Goal: Task Accomplishment & Management: Complete application form

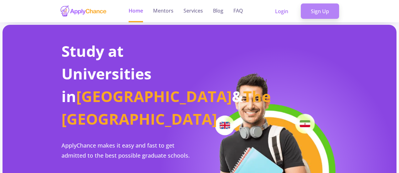
click at [317, 16] on link "Sign Up" at bounding box center [320, 11] width 38 height 16
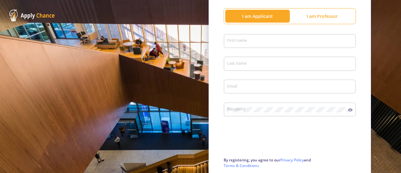
scroll to position [76, 0]
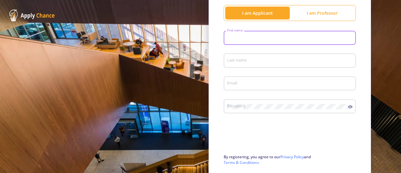
click at [302, 39] on input "First name" at bounding box center [291, 38] width 128 height 6
type input "Mania"
type input "Bi"
click at [261, 61] on input "Bi" at bounding box center [291, 61] width 128 height 6
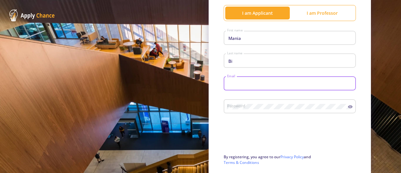
click at [242, 83] on input "Email" at bounding box center [291, 84] width 128 height 6
type input "[EMAIL_ADDRESS][DOMAIN_NAME]"
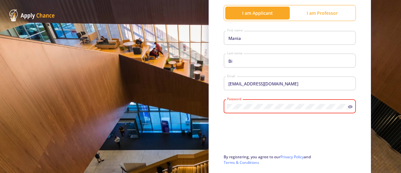
click at [347, 111] on div "Password" at bounding box center [290, 105] width 132 height 16
click at [348, 108] on icon at bounding box center [350, 106] width 5 height 3
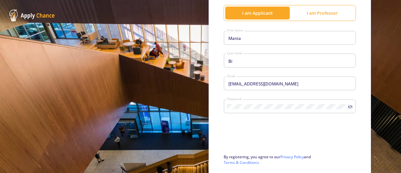
scroll to position [135, 0]
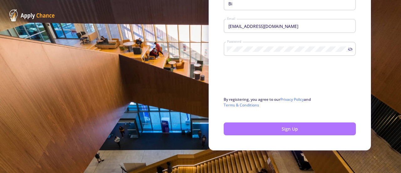
click at [328, 129] on button "Sign Up" at bounding box center [290, 128] width 132 height 13
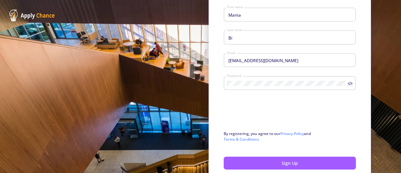
scroll to position [100, 0]
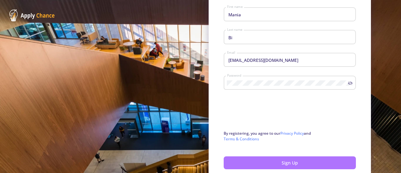
click at [303, 163] on button "Sign Up" at bounding box center [290, 162] width 132 height 13
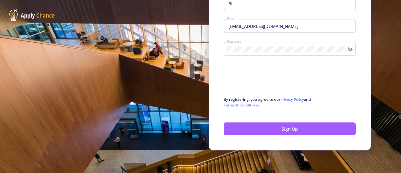
scroll to position [0, 0]
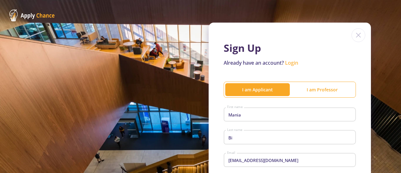
click at [294, 62] on link "Login" at bounding box center [291, 62] width 13 height 7
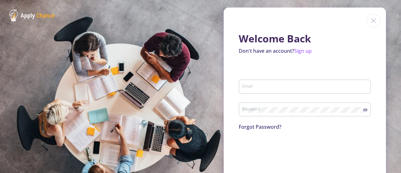
type input "[EMAIL_ADDRESS][DOMAIN_NAME]"
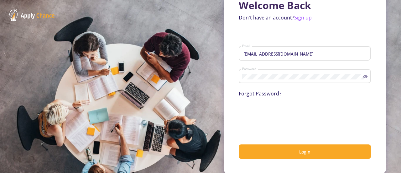
scroll to position [34, 0]
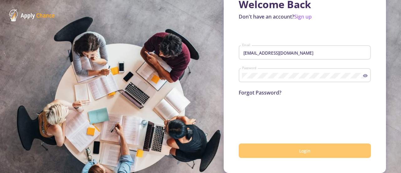
click at [322, 145] on button "Login" at bounding box center [305, 150] width 132 height 15
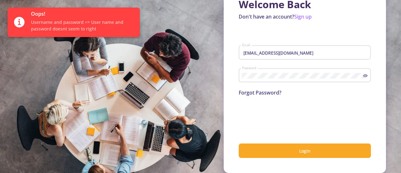
click at [363, 77] on icon at bounding box center [365, 75] width 5 height 3
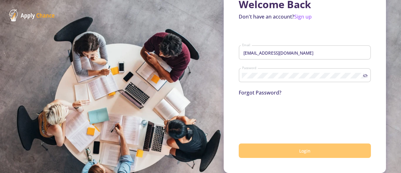
click at [297, 156] on button "Login" at bounding box center [305, 150] width 132 height 15
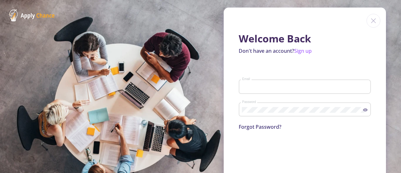
type input "[EMAIL_ADDRESS][DOMAIN_NAME]"
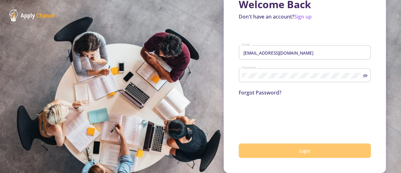
click at [280, 145] on button "Login" at bounding box center [305, 150] width 132 height 15
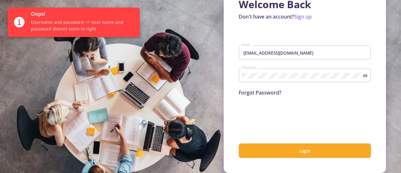
scroll to position [0, 0]
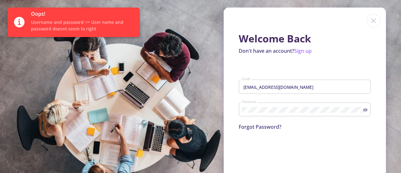
click at [377, 21] on img at bounding box center [374, 21] width 14 height 14
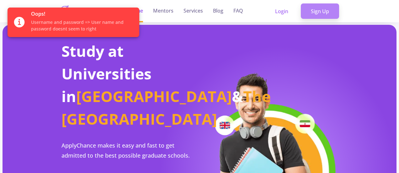
click at [328, 9] on link "Sign Up" at bounding box center [320, 11] width 38 height 16
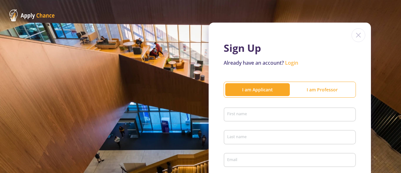
type input "[EMAIL_ADDRESS][DOMAIN_NAME]"
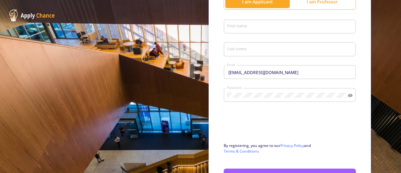
scroll to position [83, 0]
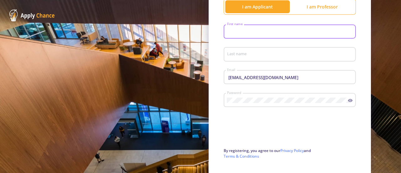
click at [279, 32] on input "First name" at bounding box center [291, 32] width 128 height 6
type input "Mania"
type input "Bi"
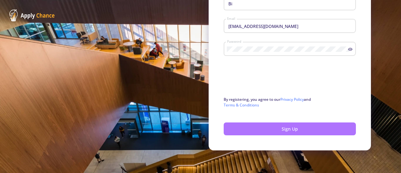
click at [285, 127] on button "Sign Up" at bounding box center [290, 128] width 132 height 13
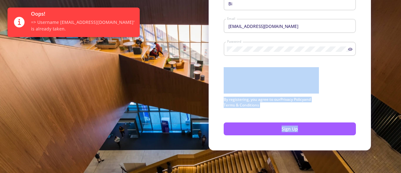
drag, startPoint x: 398, startPoint y: 126, endPoint x: 396, endPoint y: 87, distance: 39.2
click at [396, 87] on div "Sign Up Already have an account? Login I am Applicant I am Professor Mania Firs…" at bounding box center [200, 19] width 401 height 307
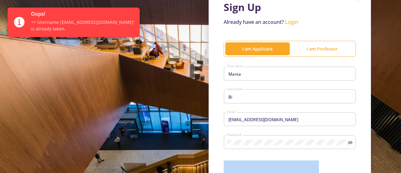
scroll to position [0, 0]
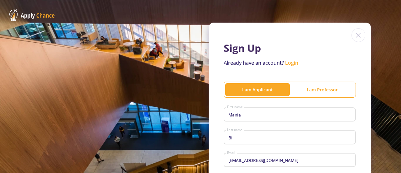
click at [294, 62] on link "Login" at bounding box center [291, 62] width 13 height 7
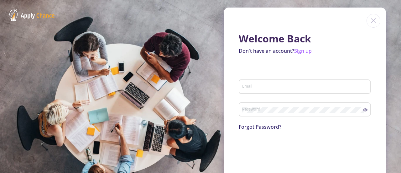
type input "[EMAIL_ADDRESS][DOMAIN_NAME]"
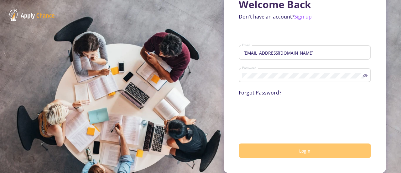
click at [292, 151] on button "Login" at bounding box center [305, 150] width 132 height 15
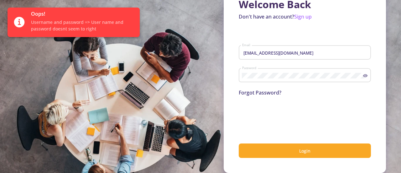
click at [263, 92] on link "Forgot Password?" at bounding box center [260, 92] width 43 height 7
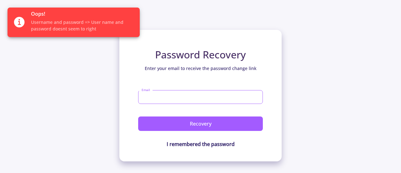
click at [202, 98] on input "Email" at bounding box center [200, 97] width 125 height 14
type input "[EMAIL_ADDRESS][DOMAIN_NAME]"
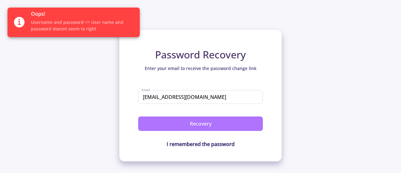
click at [195, 127] on button "Recovery" at bounding box center [200, 123] width 125 height 14
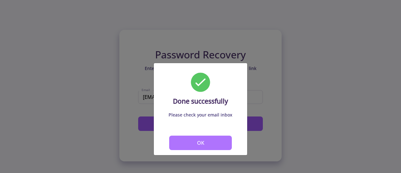
click at [198, 144] on button "OK" at bounding box center [200, 142] width 63 height 14
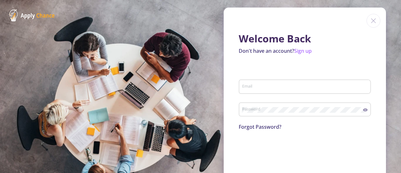
type input "[EMAIL_ADDRESS][DOMAIN_NAME]"
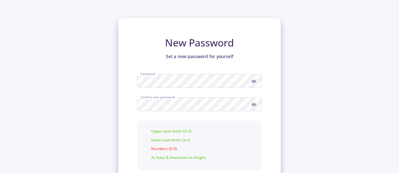
click at [255, 82] on icon at bounding box center [253, 81] width 5 height 3
click at [253, 106] on icon at bounding box center [253, 104] width 5 height 3
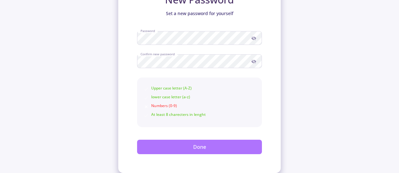
click at [215, 143] on button "Done" at bounding box center [199, 147] width 125 height 14
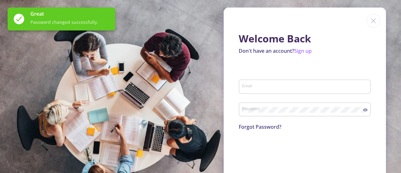
type input "[EMAIL_ADDRESS][DOMAIN_NAME]"
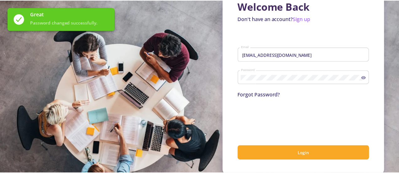
scroll to position [34, 0]
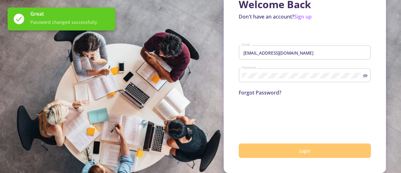
click at [285, 148] on button "Login" at bounding box center [305, 150] width 132 height 15
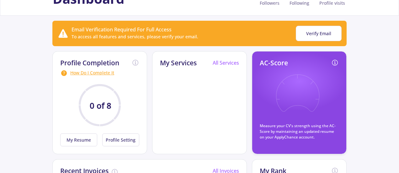
scroll to position [47, 0]
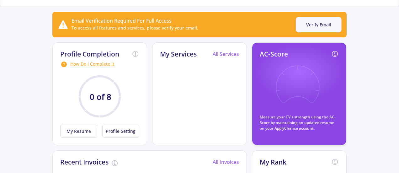
click at [312, 18] on button "Verify Email" at bounding box center [319, 24] width 46 height 15
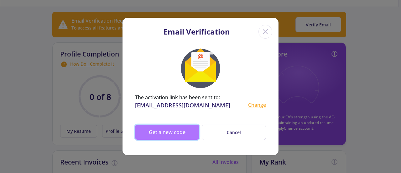
click at [184, 127] on button "Get a new code" at bounding box center [167, 131] width 64 height 15
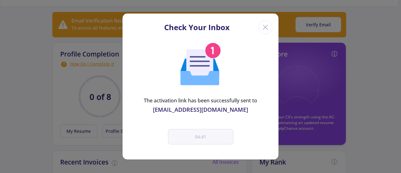
click at [266, 25] on icon "Close" at bounding box center [266, 27] width 10 height 10
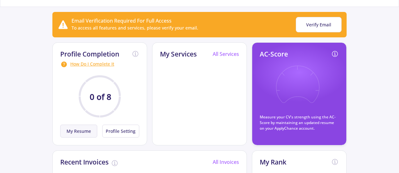
click at [83, 134] on button "My Resume" at bounding box center [78, 130] width 37 height 13
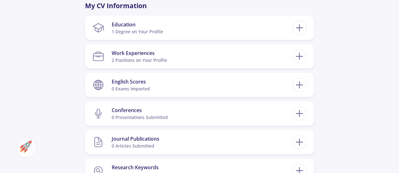
scroll to position [308, 0]
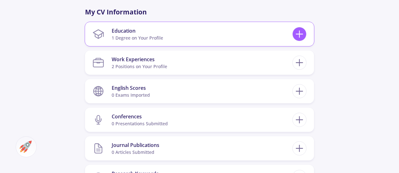
click at [303, 34] on icon at bounding box center [299, 34] width 12 height 12
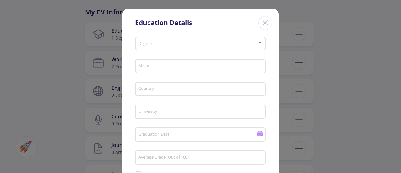
click at [371, 23] on div "Education Details Degree Major Country University Graduation Date Average Grade…" at bounding box center [200, 86] width 401 height 173
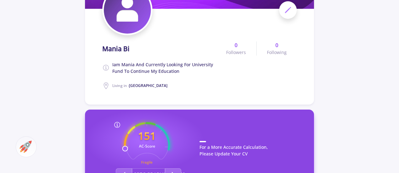
scroll to position [0, 0]
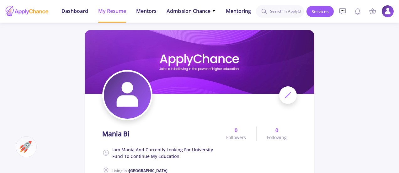
click at [216, 11] on ul "Dashboard My Resume Mentors Admission Chance With Minimum Requirements Only My …" at bounding box center [155, 11] width 199 height 23
click at [209, 10] on span "Admission Chance" at bounding box center [190, 11] width 49 height 8
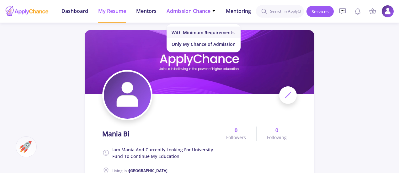
click at [200, 29] on link "With Minimum Requirements" at bounding box center [203, 33] width 74 height 12
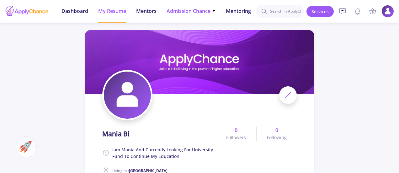
click at [208, 12] on span "Admission Chance" at bounding box center [190, 11] width 49 height 8
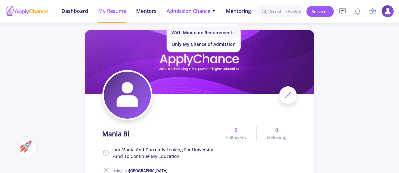
click at [201, 30] on link "With Minimum Requirements" at bounding box center [203, 33] width 74 height 12
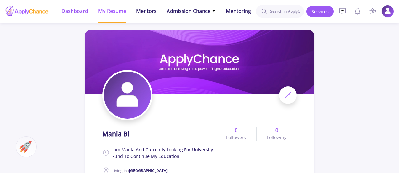
click at [78, 11] on span "Dashboard" at bounding box center [74, 11] width 27 height 8
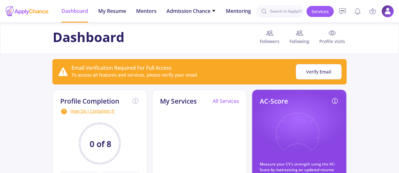
click at [93, 110] on div "How Do I Complete It" at bounding box center [99, 112] width 79 height 8
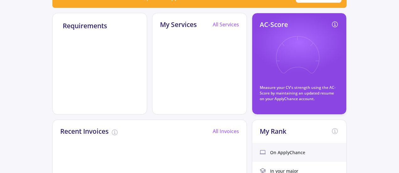
scroll to position [100, 0]
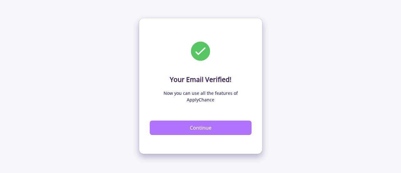
click at [204, 126] on button "Continue" at bounding box center [201, 127] width 102 height 14
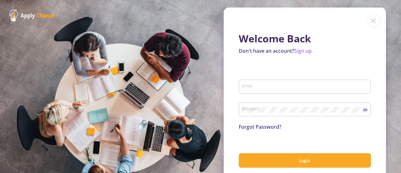
type input "[EMAIL_ADDRESS][DOMAIN_NAME]"
